Goal: Task Accomplishment & Management: Use online tool/utility

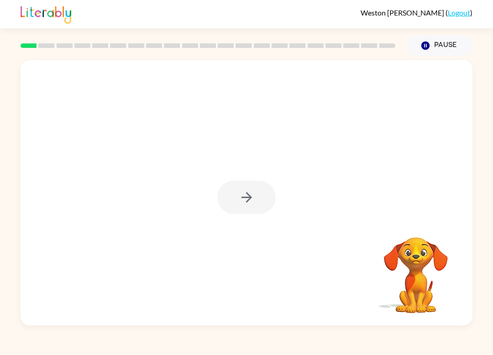
click at [492, 286] on div "Your browser must support playing .mp4 files to use Literably. Please try using…" at bounding box center [246, 190] width 493 height 269
click at [250, 201] on icon "button" at bounding box center [247, 198] width 16 height 16
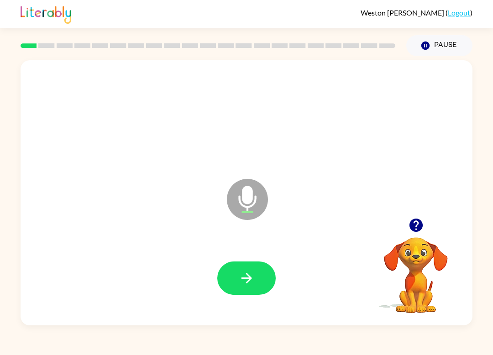
click at [251, 283] on icon "button" at bounding box center [247, 278] width 16 height 16
click at [252, 279] on icon "button" at bounding box center [247, 278] width 16 height 16
click at [252, 273] on icon "button" at bounding box center [247, 278] width 16 height 16
click at [255, 275] on button "button" at bounding box center [246, 278] width 58 height 33
click at [252, 287] on button "button" at bounding box center [246, 278] width 58 height 33
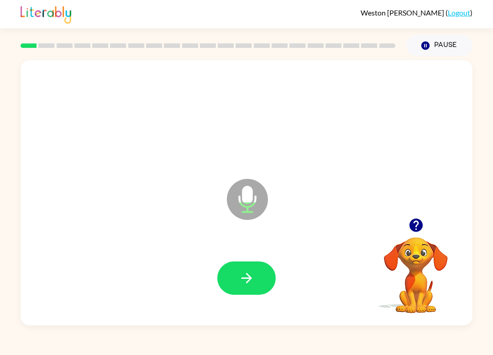
click at [260, 280] on button "button" at bounding box center [246, 278] width 58 height 33
click at [255, 284] on button "button" at bounding box center [246, 278] width 58 height 33
click at [244, 270] on button "button" at bounding box center [246, 278] width 58 height 33
click at [251, 277] on icon "button" at bounding box center [247, 278] width 16 height 16
click at [252, 285] on icon "button" at bounding box center [247, 278] width 16 height 16
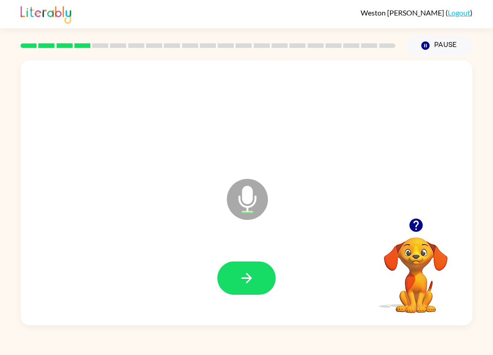
click at [253, 294] on button "button" at bounding box center [246, 278] width 58 height 33
click at [246, 283] on icon "button" at bounding box center [246, 278] width 11 height 11
click at [247, 294] on button "button" at bounding box center [246, 278] width 58 height 33
click at [247, 280] on icon "button" at bounding box center [247, 278] width 16 height 16
click at [239, 280] on icon "button" at bounding box center [247, 278] width 16 height 16
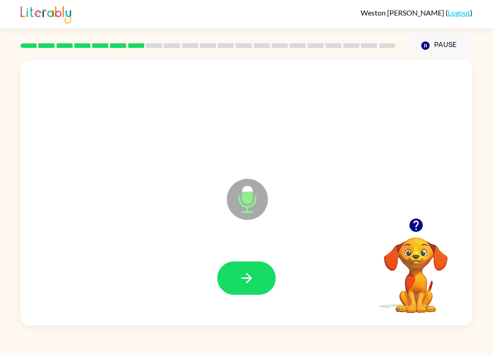
click at [246, 273] on icon "button" at bounding box center [247, 278] width 16 height 16
click at [246, 290] on button "button" at bounding box center [246, 278] width 58 height 33
click at [244, 281] on icon "button" at bounding box center [247, 278] width 16 height 16
click at [256, 281] on button "button" at bounding box center [246, 278] width 58 height 33
click at [243, 294] on button "button" at bounding box center [246, 278] width 58 height 33
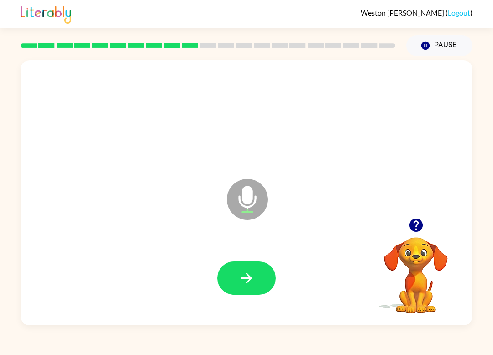
click at [254, 286] on icon "button" at bounding box center [247, 278] width 16 height 16
click at [249, 279] on icon "button" at bounding box center [246, 278] width 11 height 11
click at [248, 293] on button "button" at bounding box center [246, 278] width 58 height 33
click at [249, 284] on icon "button" at bounding box center [247, 278] width 16 height 16
click at [240, 281] on icon "button" at bounding box center [247, 278] width 16 height 16
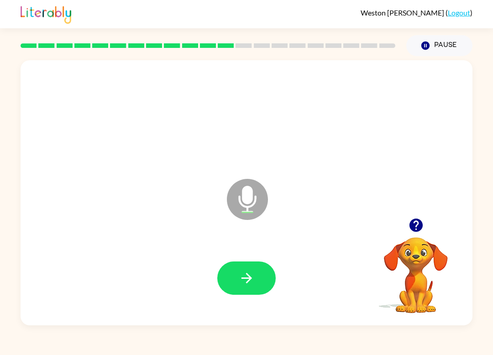
click at [248, 288] on button "button" at bounding box center [246, 278] width 58 height 33
click at [250, 286] on icon "button" at bounding box center [247, 278] width 16 height 16
click at [247, 282] on icon "button" at bounding box center [247, 278] width 16 height 16
click at [253, 282] on icon "button" at bounding box center [247, 278] width 16 height 16
click at [260, 270] on button "button" at bounding box center [246, 278] width 58 height 33
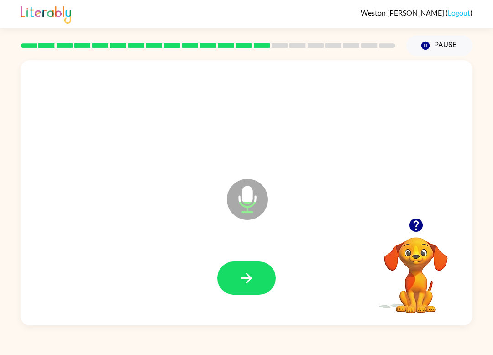
click at [249, 272] on icon "button" at bounding box center [247, 278] width 16 height 16
click at [246, 273] on icon "button" at bounding box center [247, 278] width 16 height 16
click at [248, 278] on icon "button" at bounding box center [247, 278] width 16 height 16
click at [250, 268] on button "button" at bounding box center [246, 278] width 58 height 33
click at [254, 276] on icon "button" at bounding box center [247, 278] width 16 height 16
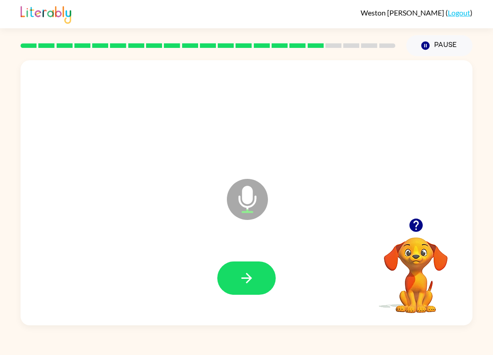
click at [250, 291] on button "button" at bounding box center [246, 278] width 58 height 33
click at [239, 293] on button "button" at bounding box center [246, 278] width 58 height 33
click at [259, 286] on button "button" at bounding box center [246, 278] width 58 height 33
click at [252, 278] on icon "button" at bounding box center [247, 278] width 16 height 16
click at [239, 277] on icon "button" at bounding box center [247, 278] width 16 height 16
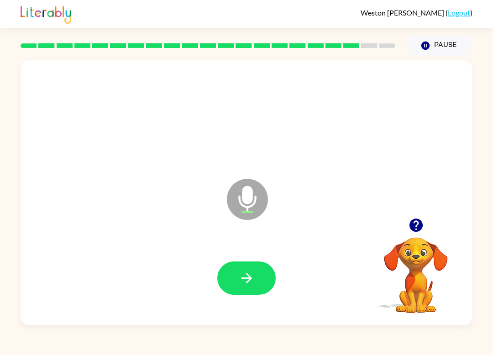
click at [256, 270] on button "button" at bounding box center [246, 278] width 58 height 33
click at [258, 275] on button "button" at bounding box center [246, 278] width 58 height 33
click at [253, 287] on button "button" at bounding box center [246, 278] width 58 height 33
click at [252, 290] on button "button" at bounding box center [246, 278] width 58 height 33
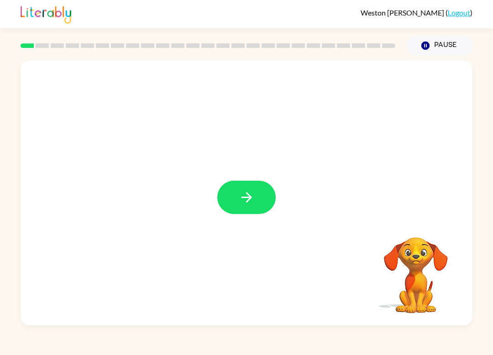
click at [242, 203] on icon "button" at bounding box center [247, 198] width 16 height 16
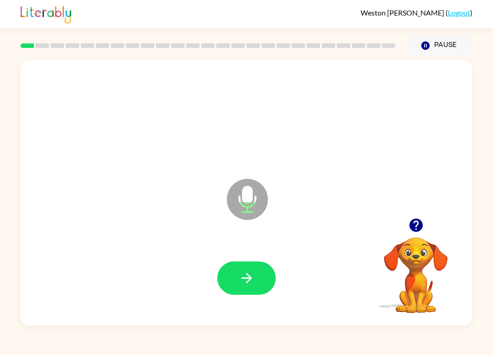
click at [251, 279] on icon "button" at bounding box center [246, 278] width 11 height 11
click at [248, 281] on icon "button" at bounding box center [247, 278] width 16 height 16
click at [246, 266] on button "button" at bounding box center [246, 278] width 58 height 33
click at [254, 278] on icon "button" at bounding box center [247, 278] width 16 height 16
click at [255, 279] on button "button" at bounding box center [246, 278] width 58 height 33
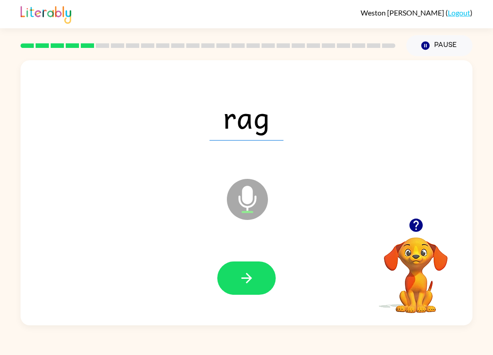
click at [250, 278] on icon "button" at bounding box center [246, 278] width 11 height 11
click at [258, 260] on div at bounding box center [247, 278] width 434 height 76
click at [251, 274] on icon "button" at bounding box center [247, 278] width 16 height 16
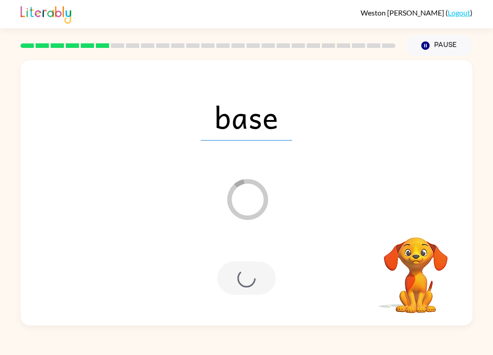
click at [224, 269] on div at bounding box center [246, 278] width 58 height 33
click at [252, 271] on div at bounding box center [246, 278] width 58 height 33
click at [404, 257] on video "Your browser must support playing .mp4 files to use Literably. Please try using…" at bounding box center [415, 268] width 91 height 91
click at [426, 266] on video "Your browser must support playing .mp4 files to use Literably. Please try using…" at bounding box center [415, 268] width 91 height 91
click at [258, 214] on icon at bounding box center [247, 199] width 41 height 41
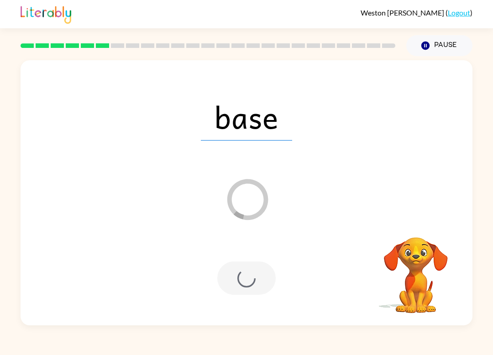
click at [258, 214] on icon at bounding box center [247, 199] width 41 height 41
click at [241, 197] on icon "Loader Your response is being sent to our graders" at bounding box center [247, 199] width 55 height 55
click at [242, 278] on div at bounding box center [246, 278] width 58 height 33
click at [251, 118] on span "base" at bounding box center [246, 116] width 91 height 47
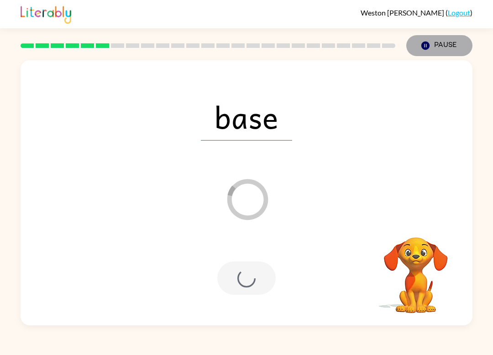
click at [453, 51] on button "Pause Pause" at bounding box center [439, 45] width 66 height 21
click at [441, 41] on button "Pause Pause" at bounding box center [439, 45] width 66 height 21
click at [428, 48] on icon "button" at bounding box center [425, 46] width 8 height 8
click at [455, 52] on button "Pause Pause" at bounding box center [439, 45] width 66 height 21
click at [435, 260] on video "Your browser must support playing .mp4 files to use Literably. Please try using…" at bounding box center [415, 268] width 91 height 91
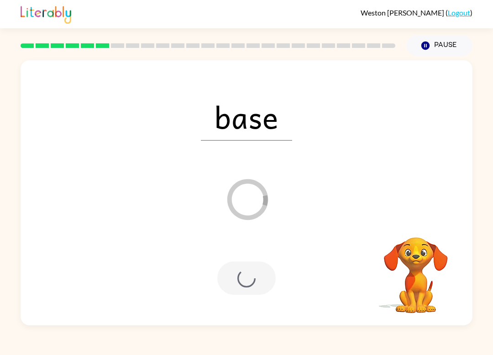
click at [416, 265] on video "Your browser must support playing .mp4 files to use Literably. Please try using…" at bounding box center [415, 268] width 91 height 91
click at [255, 193] on icon "Loader Your response is being sent to our graders" at bounding box center [247, 199] width 55 height 55
click at [440, 39] on button "Pause Pause" at bounding box center [439, 45] width 66 height 21
click at [436, 44] on button "Pause Pause" at bounding box center [439, 45] width 66 height 21
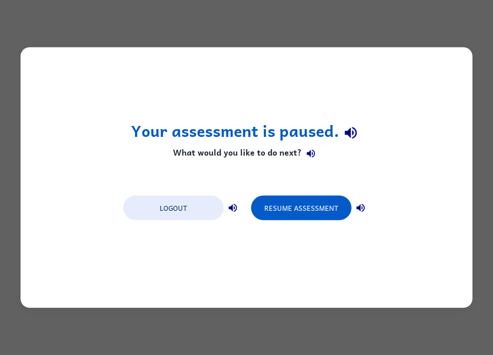
click at [288, 204] on button "Resume Assessment" at bounding box center [301, 208] width 100 height 25
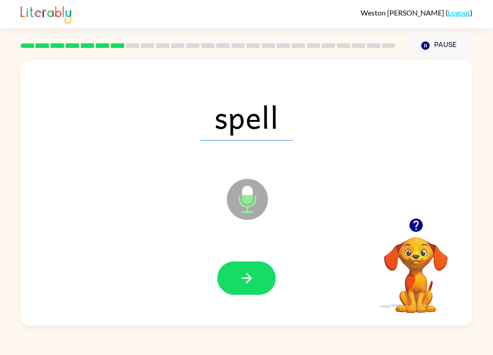
click at [258, 275] on button "button" at bounding box center [246, 278] width 58 height 33
click at [233, 278] on button "button" at bounding box center [246, 278] width 58 height 33
click at [254, 276] on icon "button" at bounding box center [247, 278] width 16 height 16
click at [241, 286] on icon "button" at bounding box center [247, 278] width 16 height 16
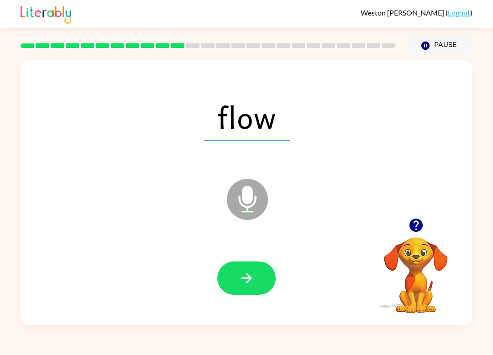
click at [244, 280] on icon "button" at bounding box center [247, 278] width 16 height 16
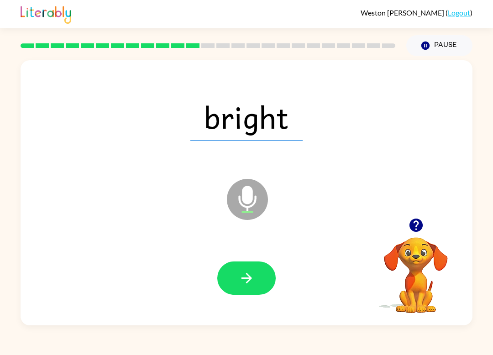
click at [242, 274] on icon "button" at bounding box center [247, 278] width 16 height 16
click at [240, 277] on icon "button" at bounding box center [247, 278] width 16 height 16
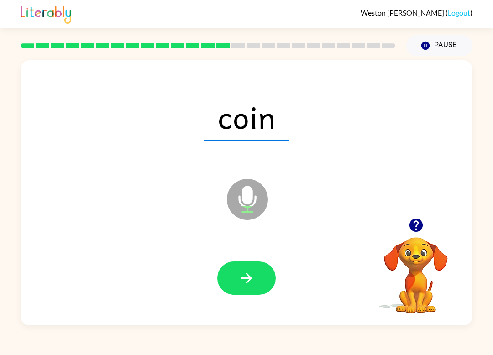
click at [242, 289] on button "button" at bounding box center [246, 278] width 58 height 33
click at [241, 284] on icon "button" at bounding box center [247, 278] width 16 height 16
click at [252, 288] on button "button" at bounding box center [246, 278] width 58 height 33
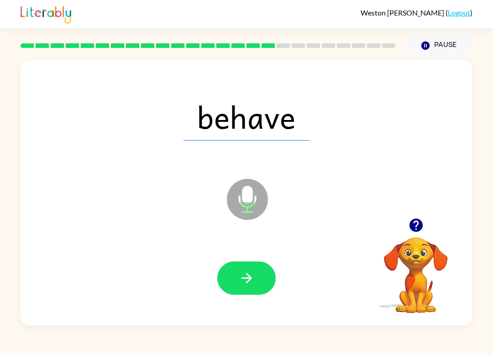
click at [254, 283] on icon "button" at bounding box center [247, 278] width 16 height 16
click at [250, 268] on button "button" at bounding box center [246, 278] width 58 height 33
click at [228, 310] on div at bounding box center [247, 278] width 434 height 76
click at [227, 276] on button "button" at bounding box center [246, 278] width 58 height 33
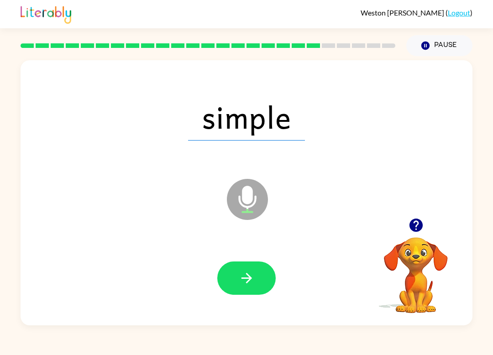
click at [225, 281] on button "button" at bounding box center [246, 278] width 58 height 33
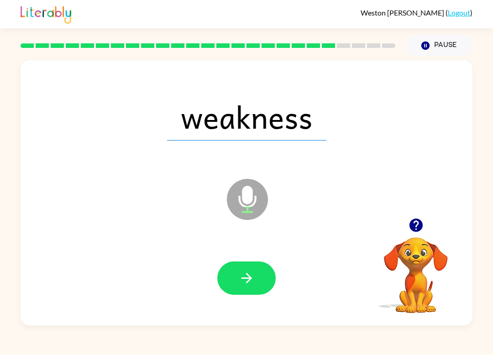
click at [248, 278] on icon "button" at bounding box center [247, 278] width 16 height 16
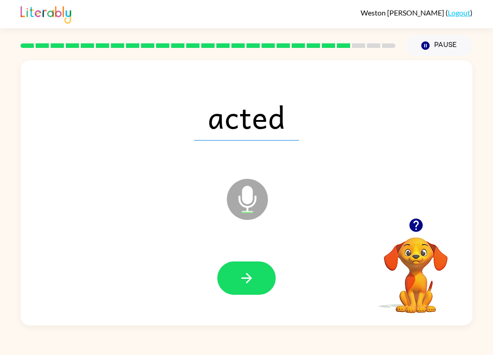
click at [242, 289] on button "button" at bounding box center [246, 278] width 58 height 33
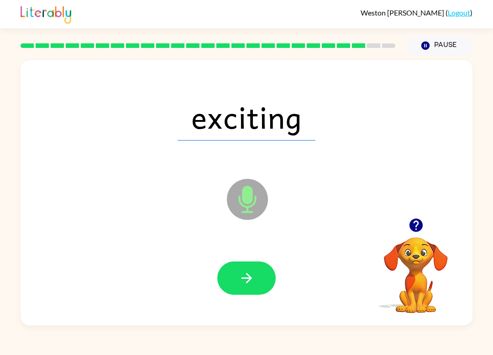
click at [255, 281] on button "button" at bounding box center [246, 278] width 58 height 33
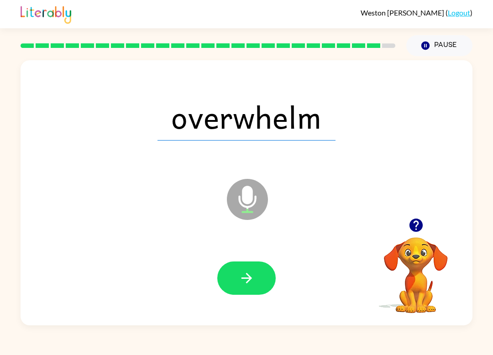
click at [255, 286] on button "button" at bounding box center [246, 278] width 58 height 33
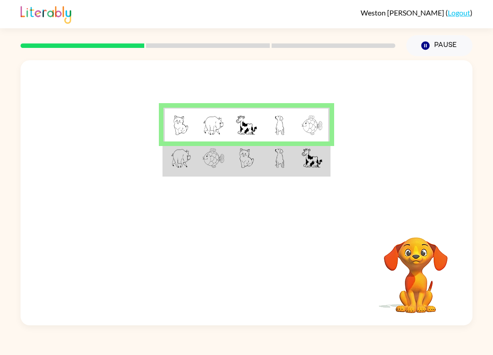
click at [250, 166] on img at bounding box center [246, 158] width 15 height 20
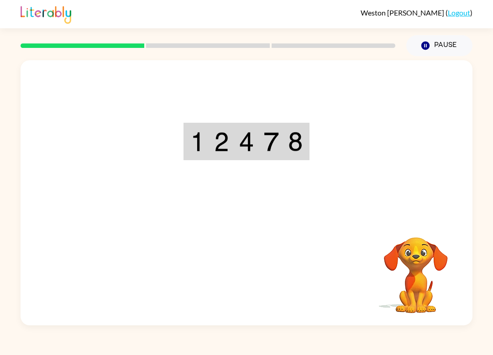
click at [251, 275] on div "Your browser must support playing .mp4 files to use Literably. Please try using…" at bounding box center [247, 192] width 452 height 265
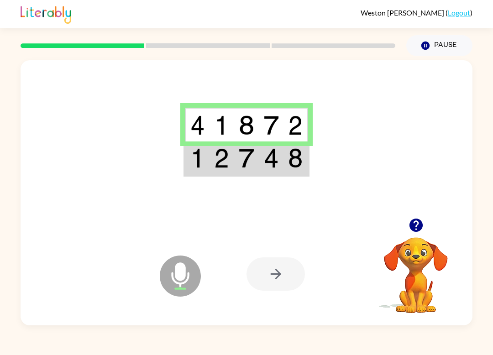
click at [263, 169] on td at bounding box center [271, 159] width 25 height 34
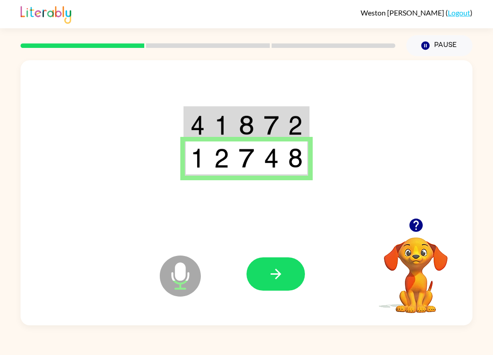
click at [277, 279] on icon "button" at bounding box center [276, 274] width 16 height 16
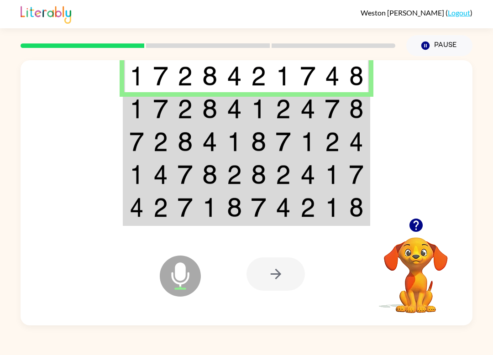
click at [173, 101] on td at bounding box center [160, 108] width 25 height 33
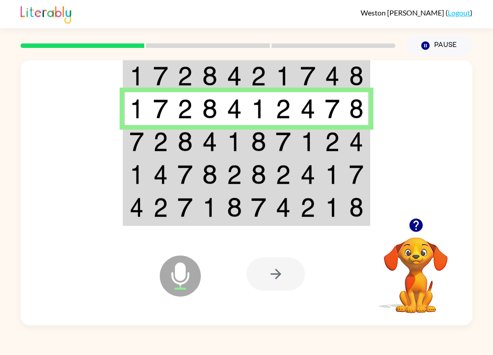
click at [160, 148] on img at bounding box center [160, 142] width 15 height 20
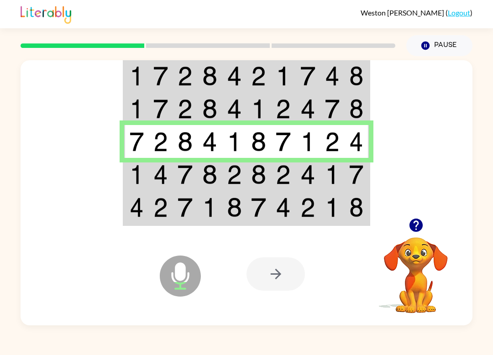
click at [185, 165] on img at bounding box center [185, 175] width 15 height 20
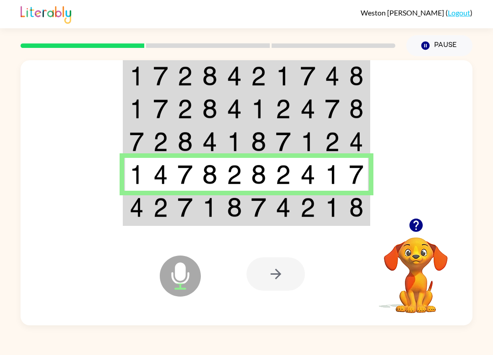
click at [190, 233] on icon at bounding box center [180, 255] width 23 height 68
click at [203, 199] on img at bounding box center [209, 208] width 15 height 20
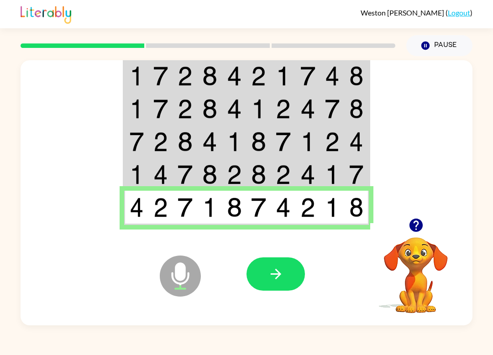
click at [272, 266] on button "button" at bounding box center [276, 274] width 58 height 33
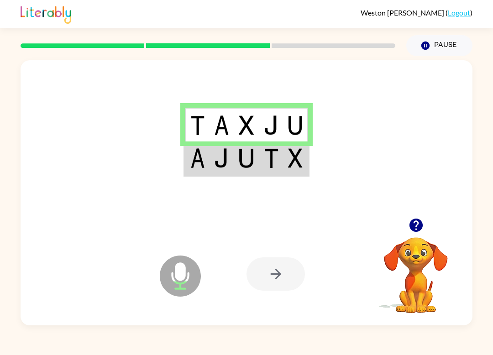
click at [214, 184] on div at bounding box center [247, 139] width 452 height 158
click at [196, 160] on img at bounding box center [197, 158] width 14 height 20
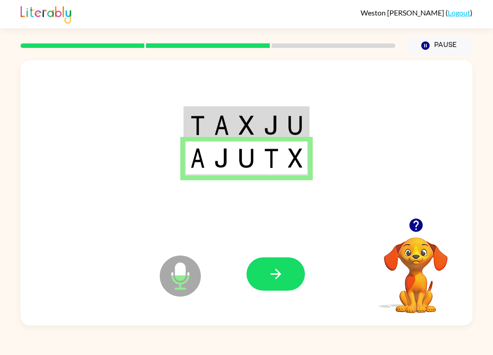
click at [236, 121] on td at bounding box center [246, 125] width 25 height 34
click at [212, 130] on td at bounding box center [222, 125] width 25 height 34
click at [223, 121] on img at bounding box center [221, 126] width 15 height 20
click at [290, 276] on button "button" at bounding box center [276, 274] width 58 height 33
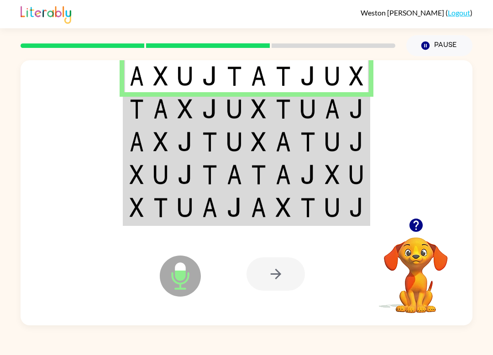
click at [346, 112] on td at bounding box center [357, 108] width 25 height 33
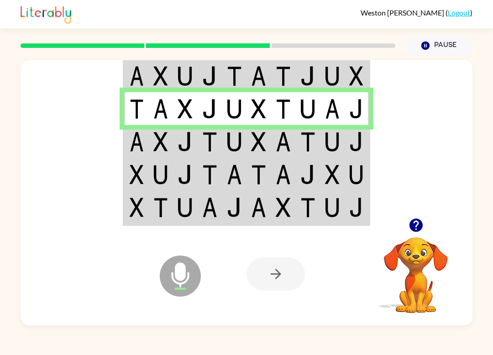
click at [358, 144] on img at bounding box center [356, 142] width 14 height 20
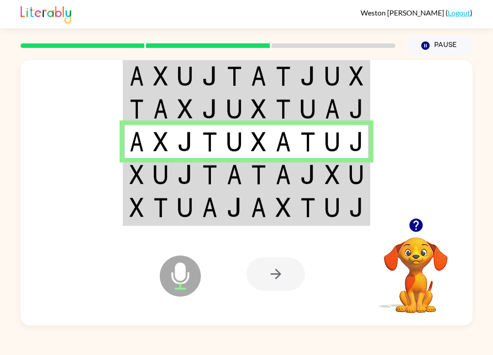
click at [227, 180] on img at bounding box center [234, 175] width 15 height 20
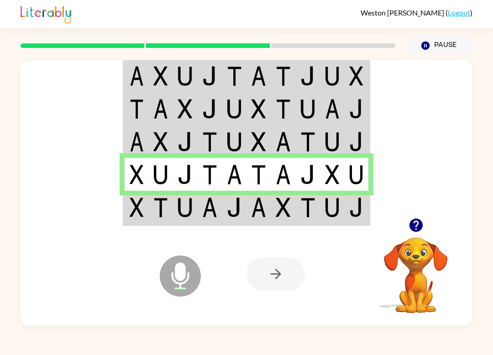
click at [188, 202] on img at bounding box center [185, 208] width 15 height 20
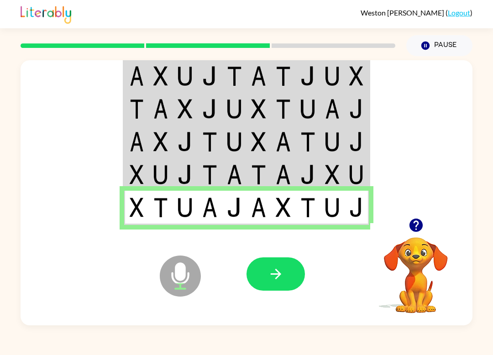
click at [279, 273] on icon "button" at bounding box center [275, 274] width 11 height 11
